Goal: Task Accomplishment & Management: Manage account settings

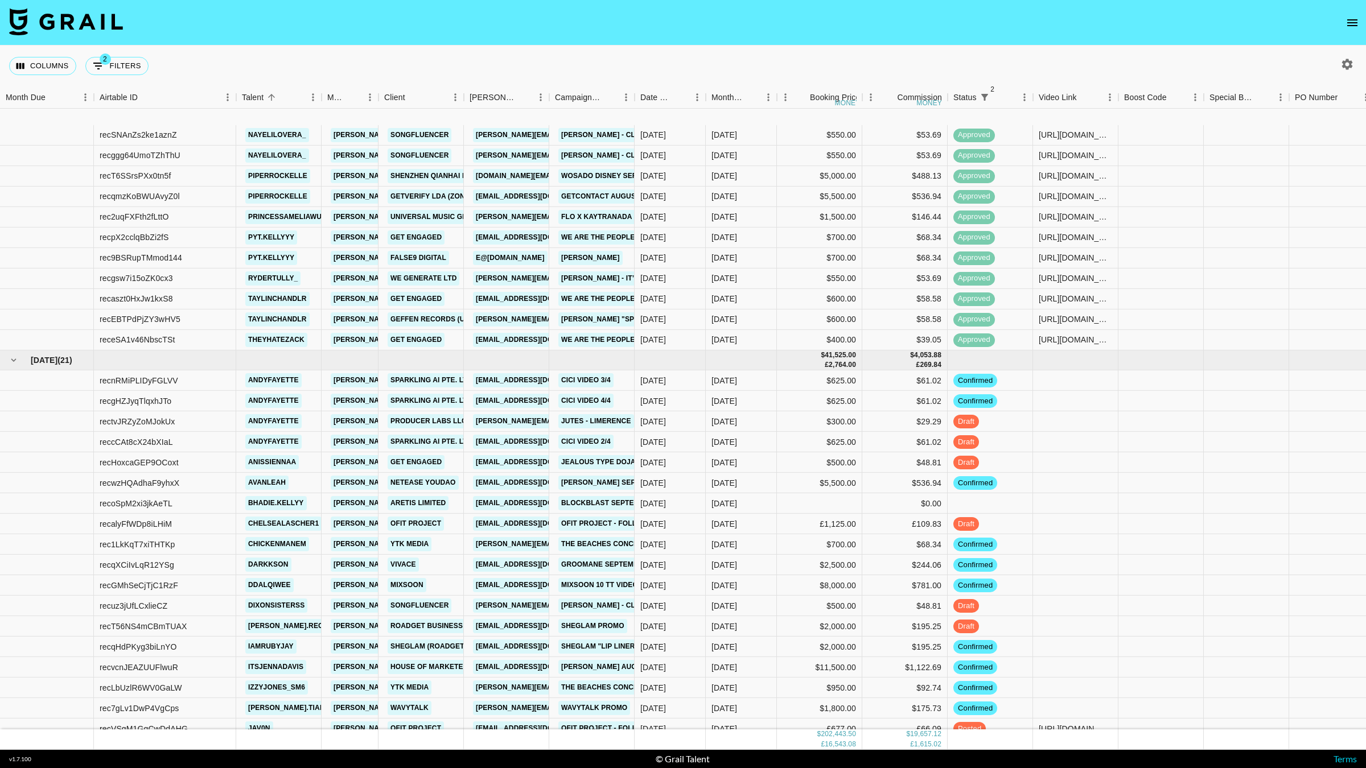
scroll to position [3636, 0]
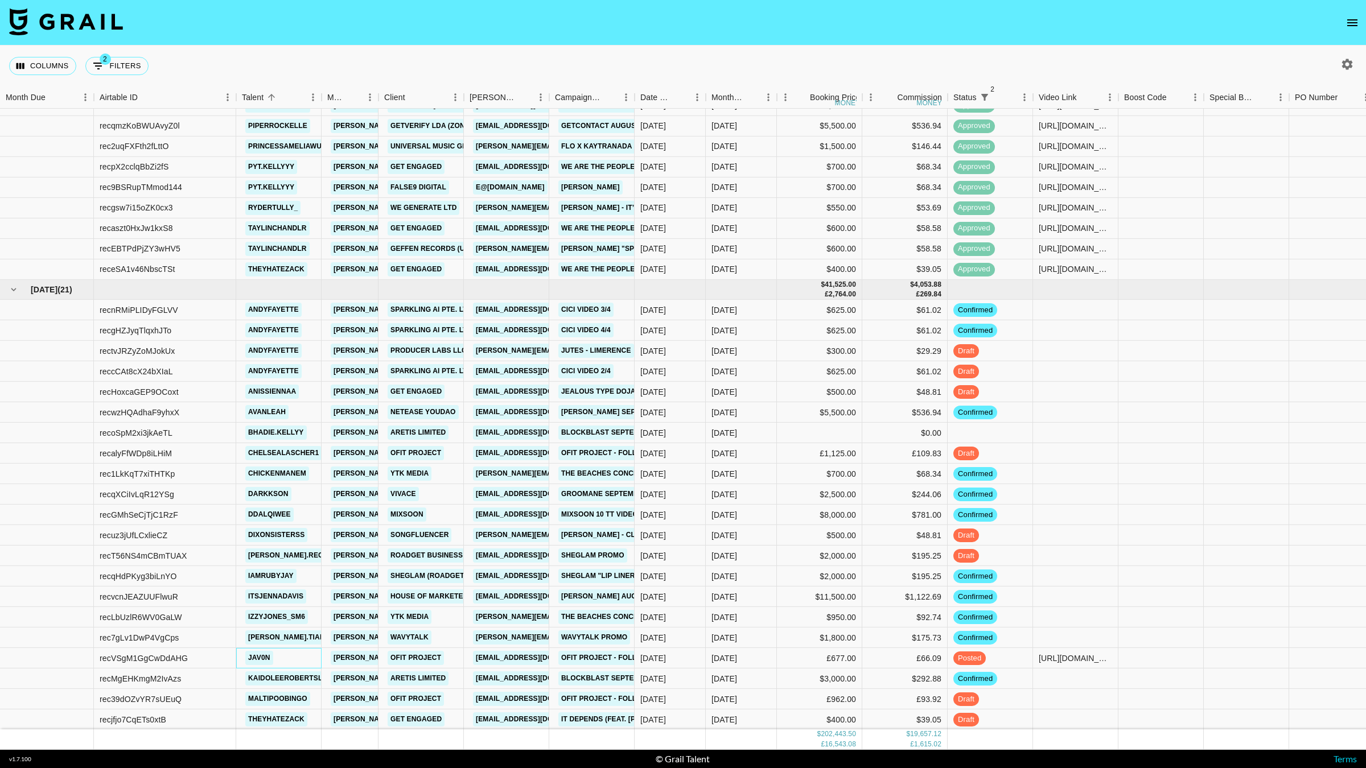
click at [286, 657] on div "jav0n" at bounding box center [278, 658] width 85 height 20
click at [749, 658] on div "[DATE]" at bounding box center [741, 658] width 71 height 20
click at [745, 659] on div "[DATE]" at bounding box center [741, 658] width 71 height 20
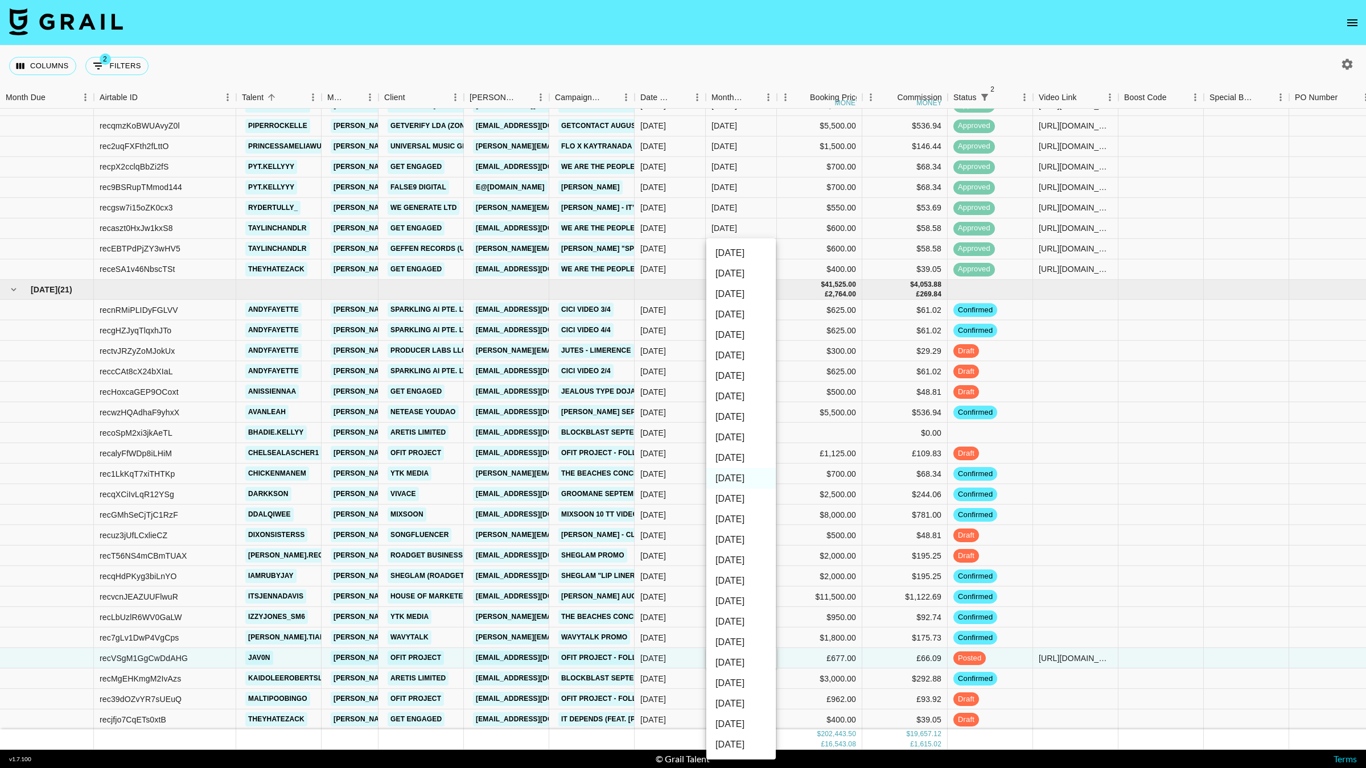
click at [739, 504] on li "[DATE]" at bounding box center [740, 499] width 69 height 20
type input "[DATE]"
click at [762, 239] on div "[DATE]" at bounding box center [741, 249] width 71 height 20
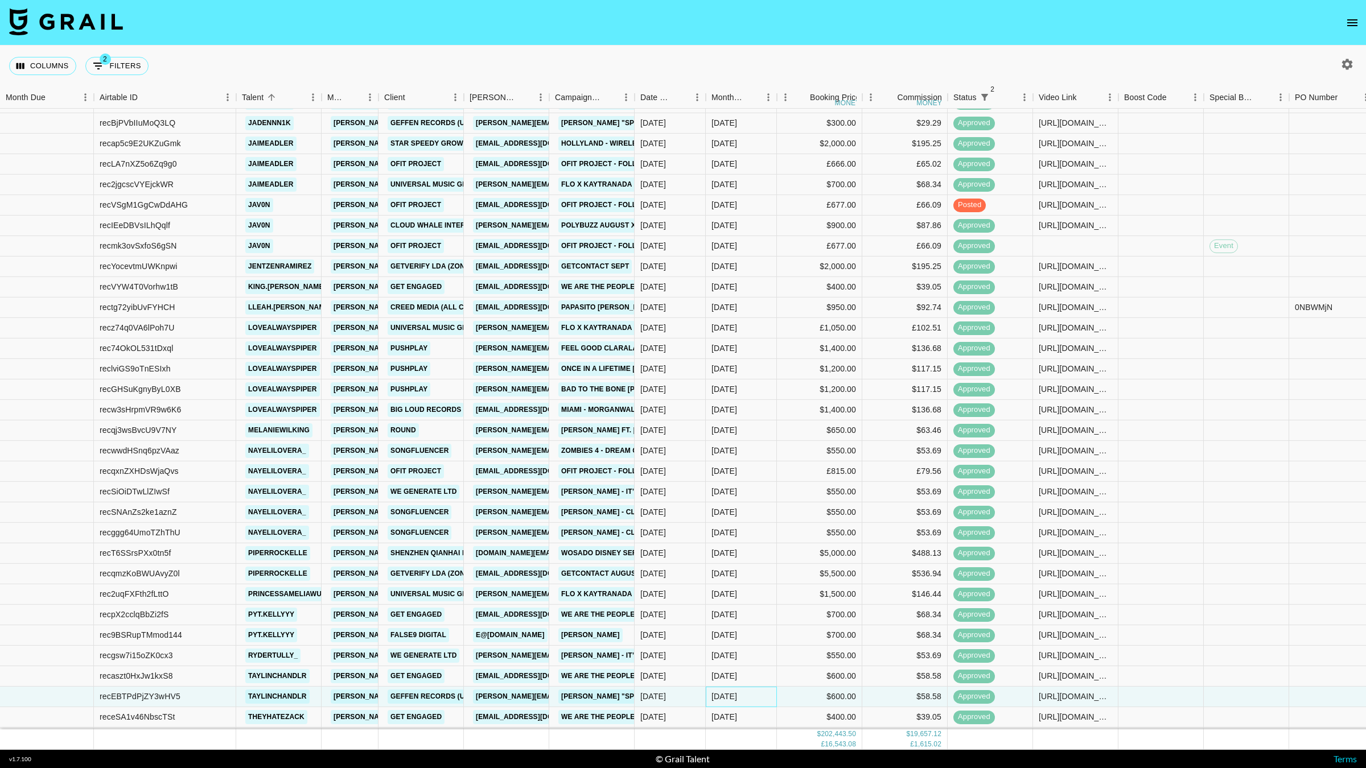
scroll to position [3183, 0]
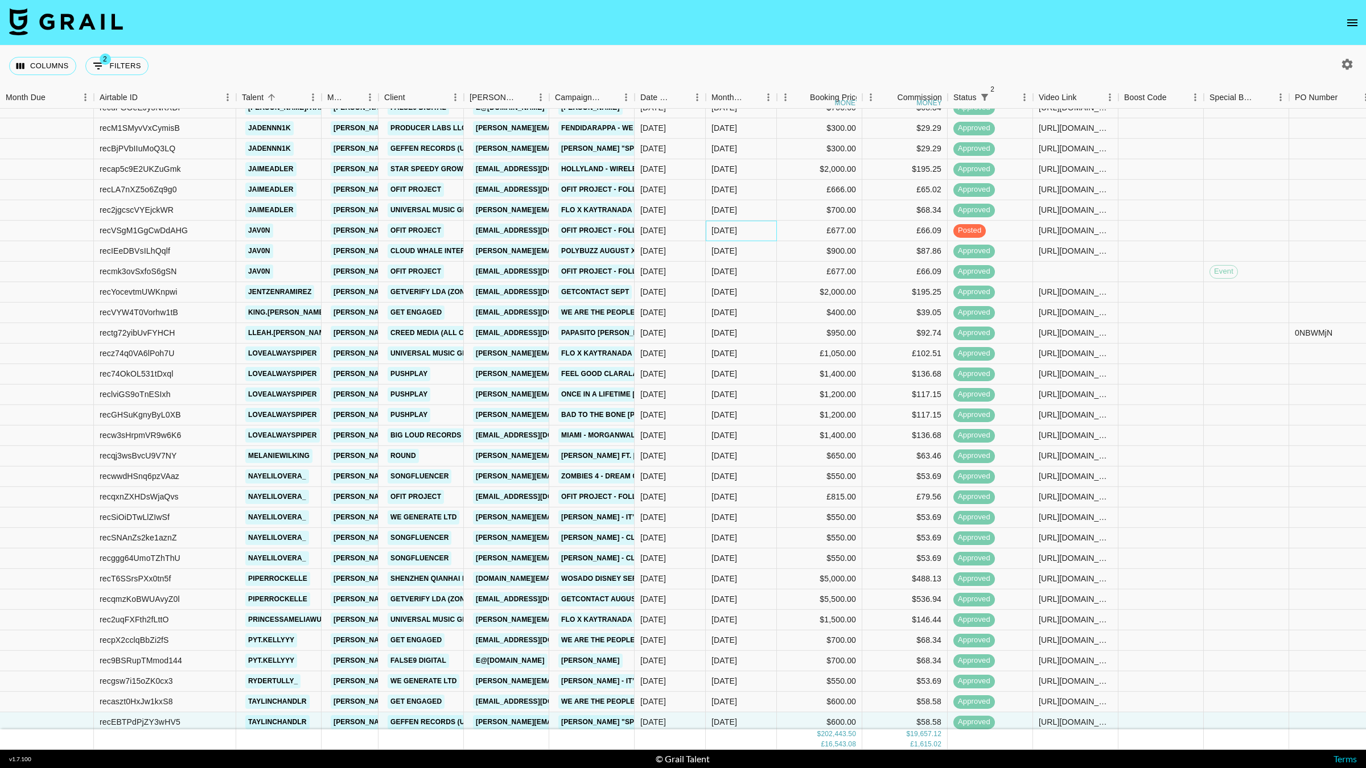
click at [768, 235] on div "[DATE]" at bounding box center [741, 231] width 71 height 20
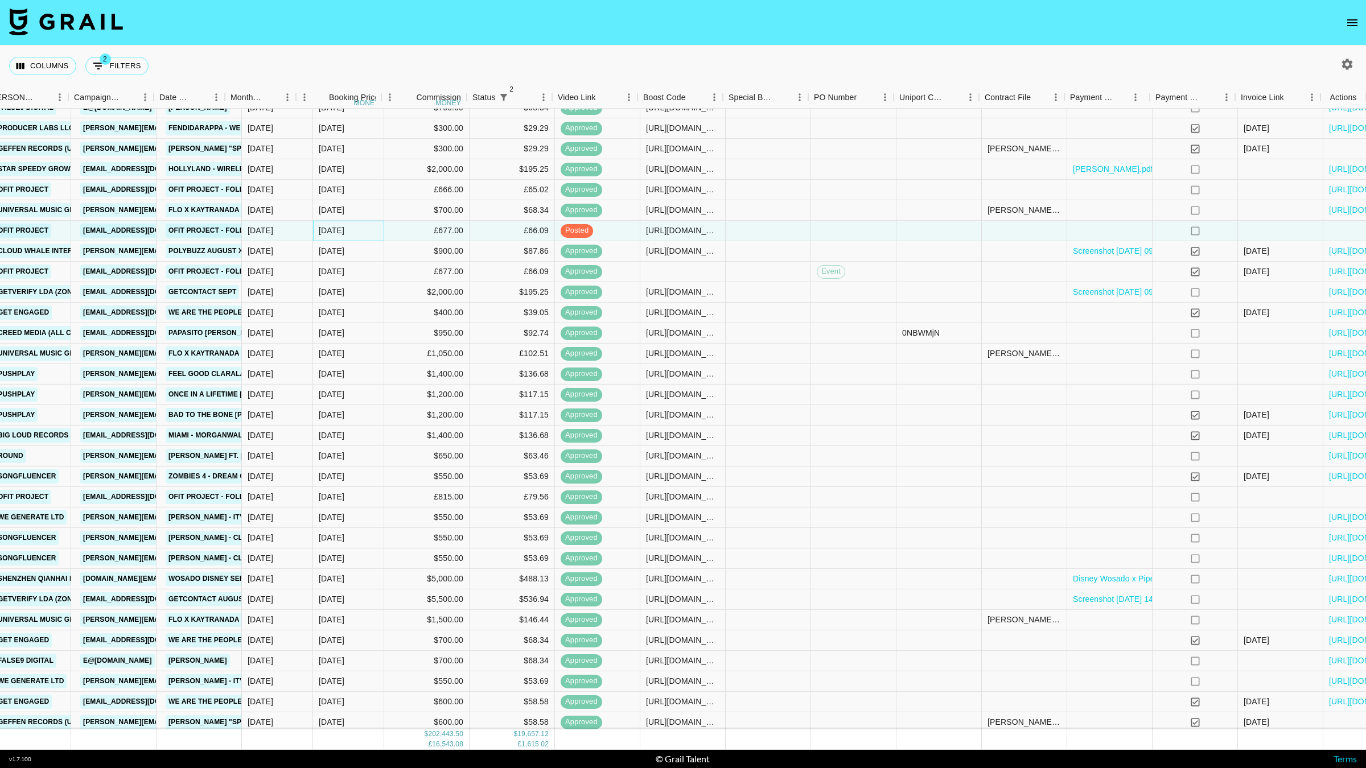
scroll to position [3183, 481]
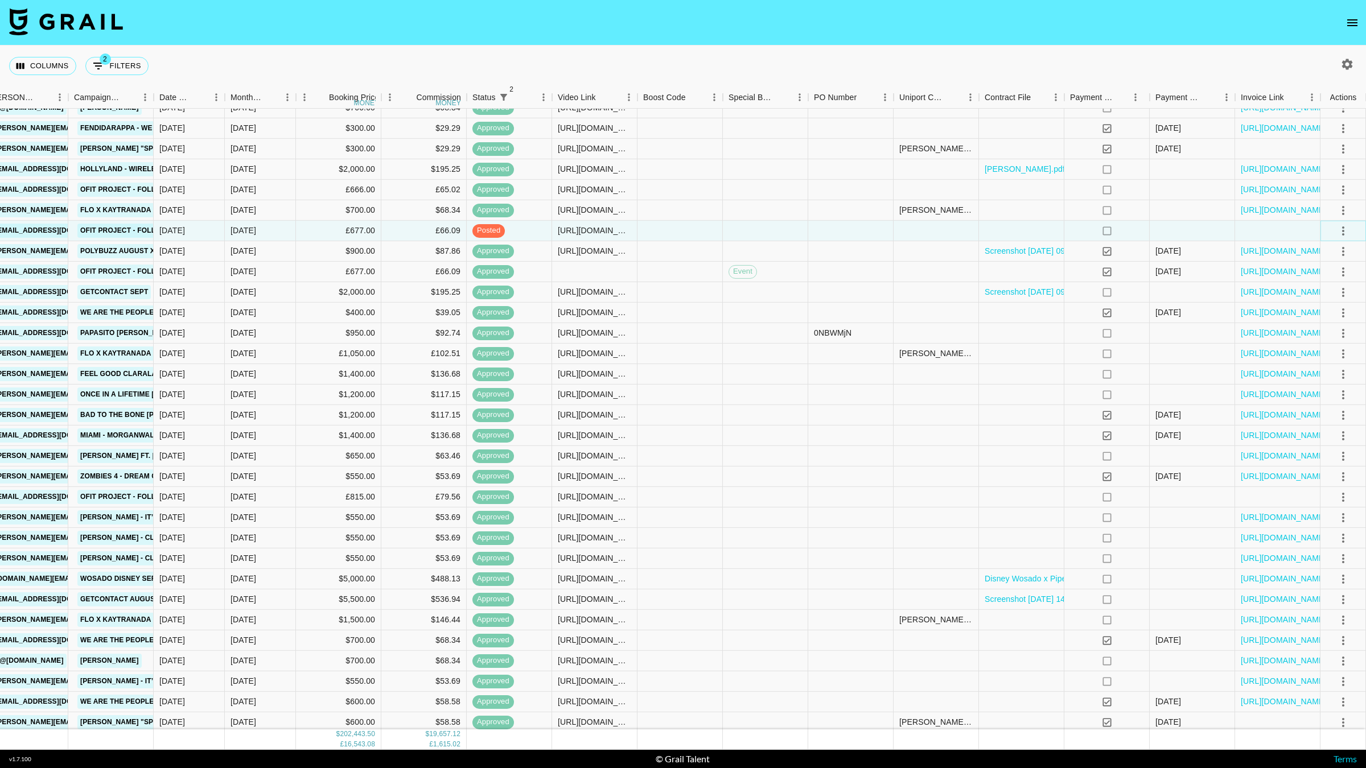
click at [1344, 227] on icon "select merge strategy" at bounding box center [1344, 231] width 14 height 14
click at [1303, 336] on div "Approve" at bounding box center [1318, 338] width 35 height 14
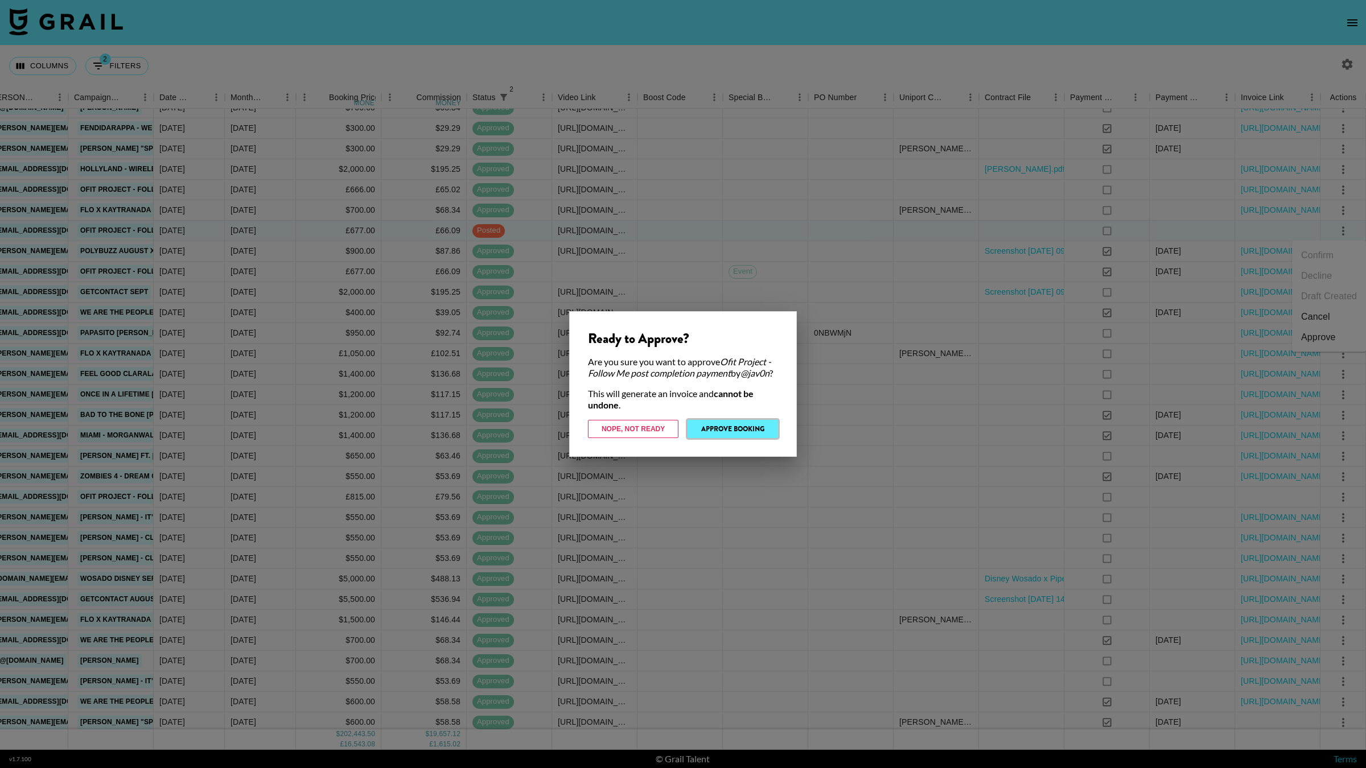
click at [721, 433] on button "Approve Booking" at bounding box center [733, 429] width 91 height 18
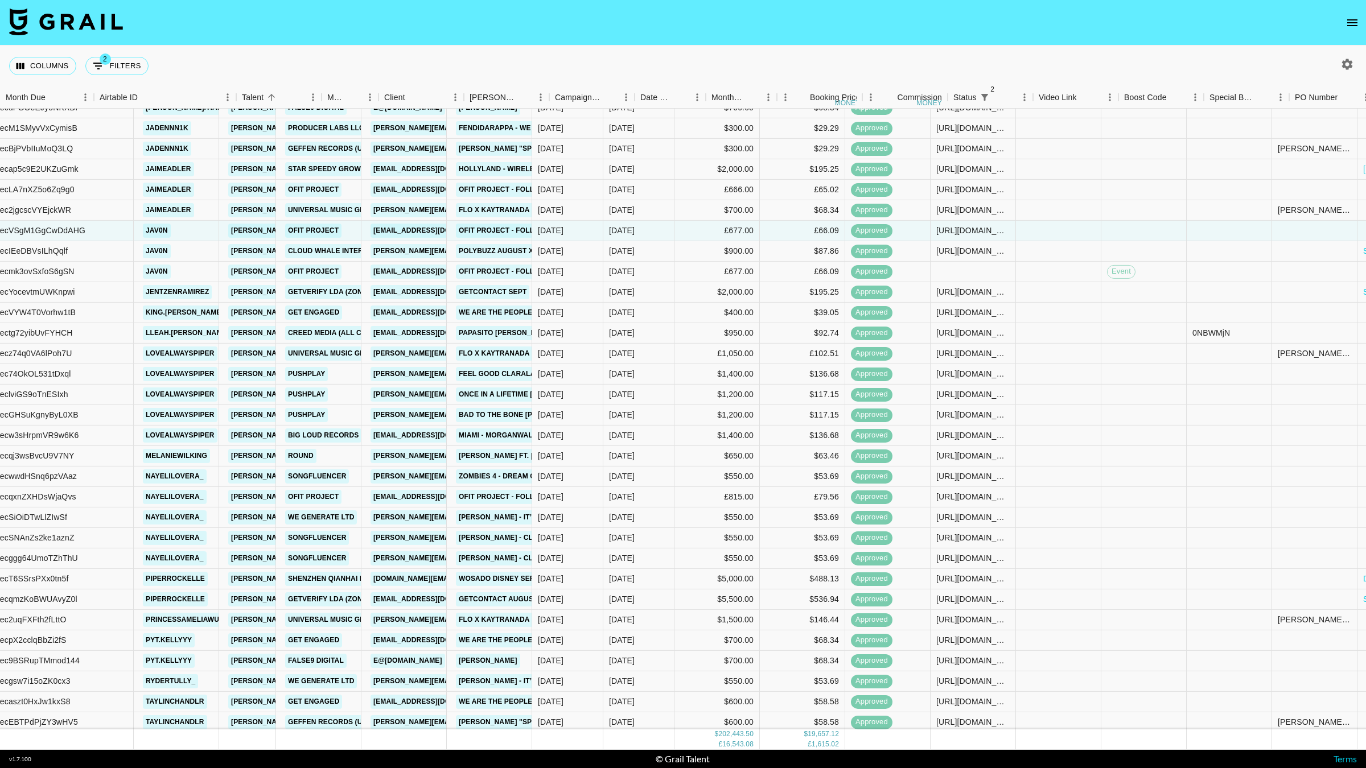
scroll to position [3183, 0]
